Goal: Task Accomplishment & Management: Use online tool/utility

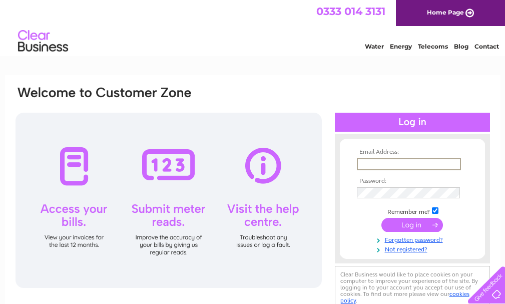
click at [386, 161] on input "text" at bounding box center [409, 164] width 104 height 12
type input "kevin@kevinfarish.co.uk"
click at [311, 266] on div at bounding box center [169, 200] width 306 height 175
click at [396, 220] on input "submit" at bounding box center [412, 224] width 62 height 14
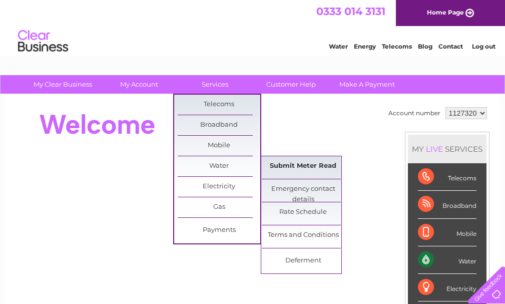
click at [284, 169] on link "Submit Meter Read" at bounding box center [303, 166] width 83 height 20
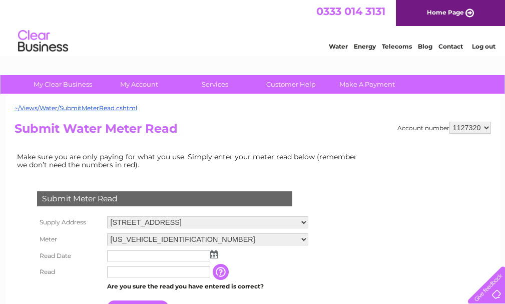
click at [211, 257] on img at bounding box center [214, 254] width 8 height 8
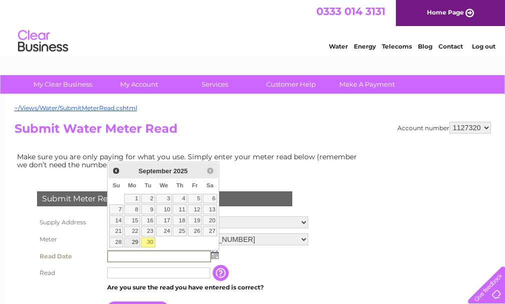
click at [132, 245] on link "29" at bounding box center [132, 242] width 16 height 10
type input "[DATE]"
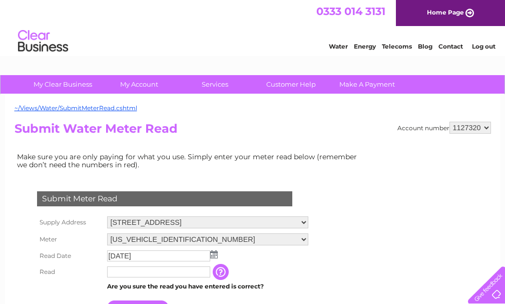
click at [131, 269] on input "text" at bounding box center [158, 271] width 103 height 11
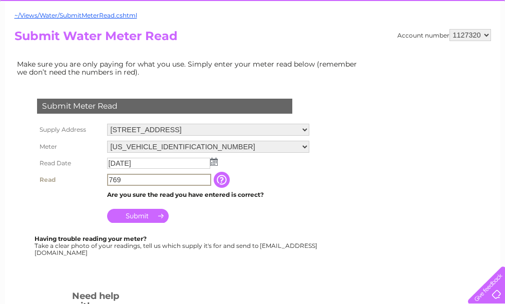
scroll to position [107, 0]
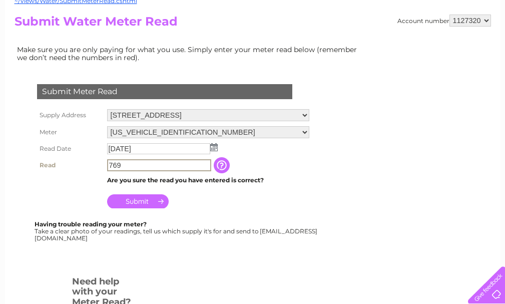
type input "769"
click at [137, 204] on input "Submit" at bounding box center [138, 201] width 62 height 14
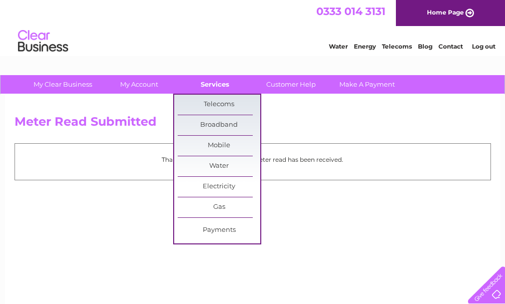
click at [217, 80] on link "Services" at bounding box center [215, 84] width 83 height 19
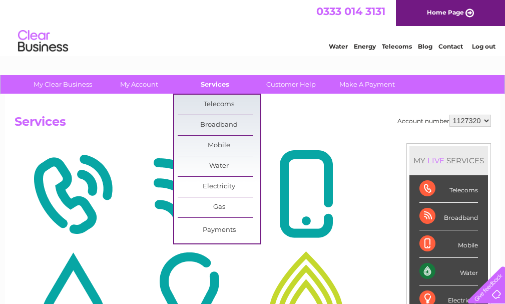
click at [220, 80] on link "Services" at bounding box center [215, 84] width 83 height 19
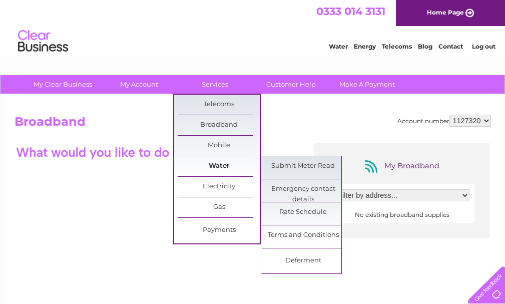
click at [225, 164] on link "Water" at bounding box center [219, 166] width 83 height 20
click at [277, 168] on link "Submit Meter Read" at bounding box center [303, 166] width 83 height 20
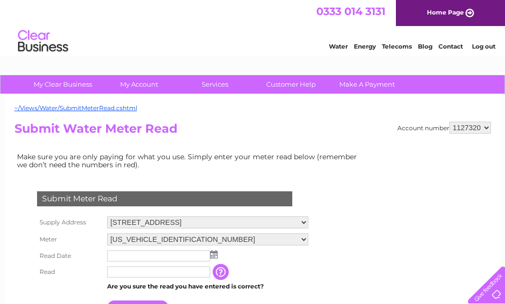
click at [308, 223] on select "St. Vincents, School Brooke Street, Dumfries, DG1 2JL Old St. Andrews Primary, …" at bounding box center [207, 222] width 201 height 12
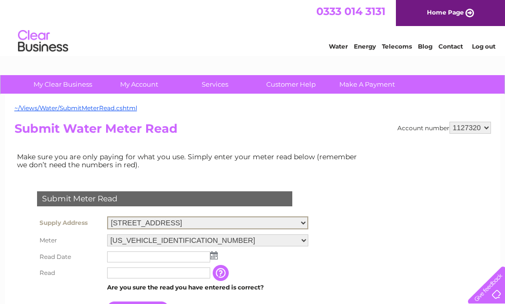
select select "544433"
click at [107, 216] on select "St. Vincents, School Brooke Street, Dumfries, DG1 2JL Old St. Andrews Primary, …" at bounding box center [207, 222] width 201 height 13
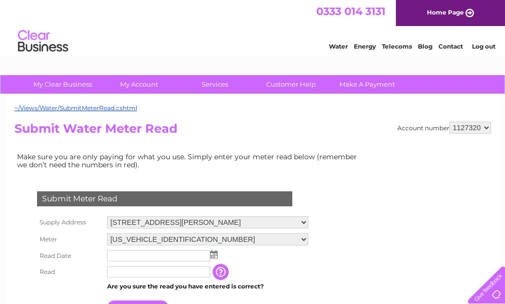
click at [216, 256] on img at bounding box center [214, 254] width 8 height 8
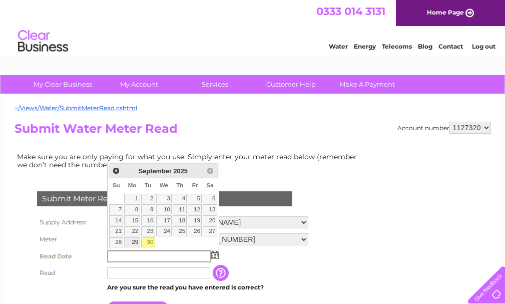
click at [139, 244] on link "29" at bounding box center [132, 242] width 16 height 10
type input "2025/09/29"
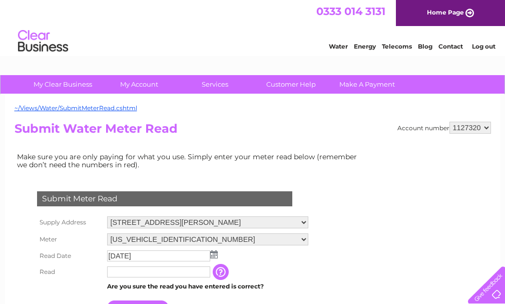
click at [138, 269] on input "text" at bounding box center [158, 271] width 103 height 11
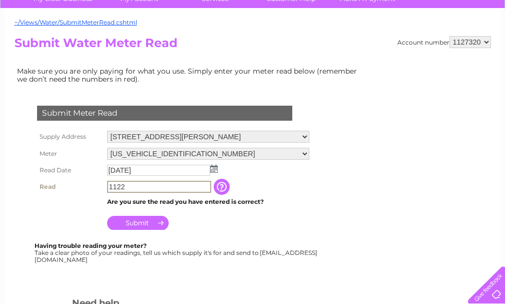
scroll to position [118, 0]
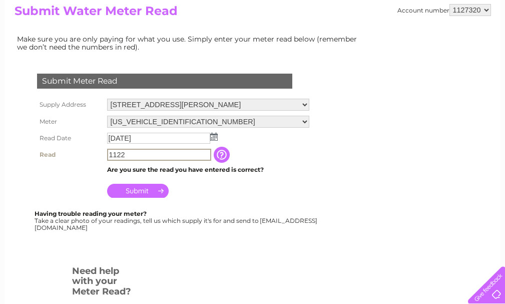
type input "1122"
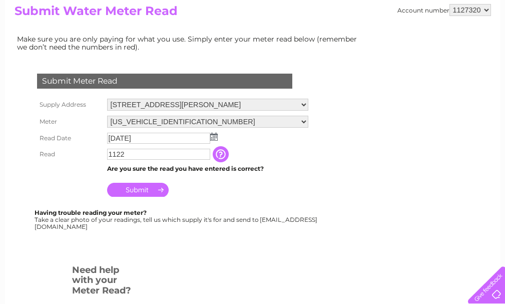
click at [146, 189] on input "Submit" at bounding box center [138, 190] width 62 height 14
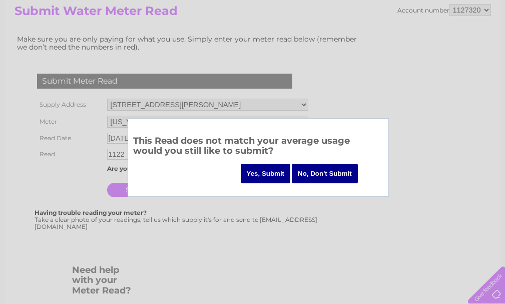
click at [266, 179] on input "Yes, Submit" at bounding box center [266, 174] width 50 height 20
